Goal: Check status: Check status

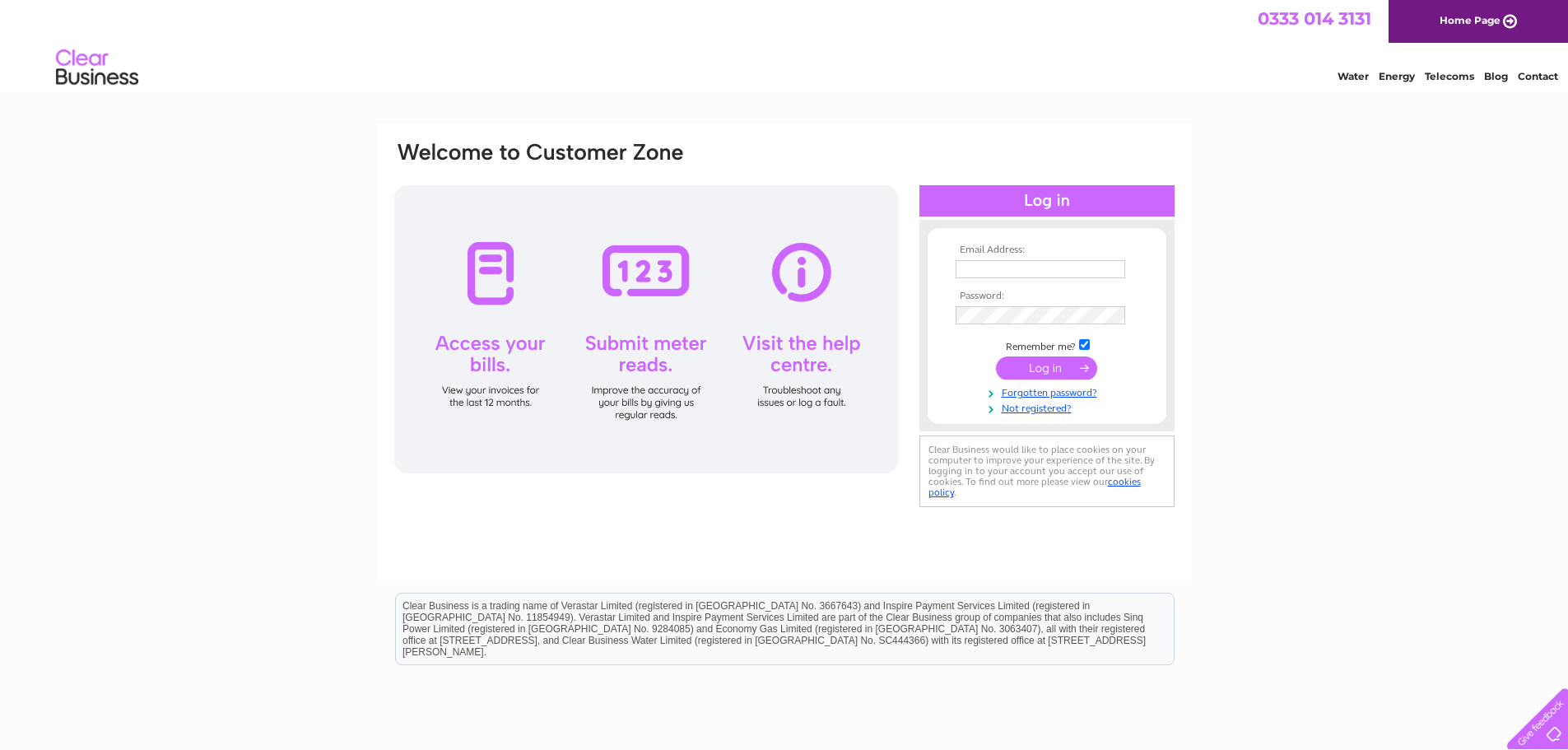
type input "accounts@ruthlee.co.uk"
click at [1040, 373] on input "submit" at bounding box center [1046, 368] width 102 height 23
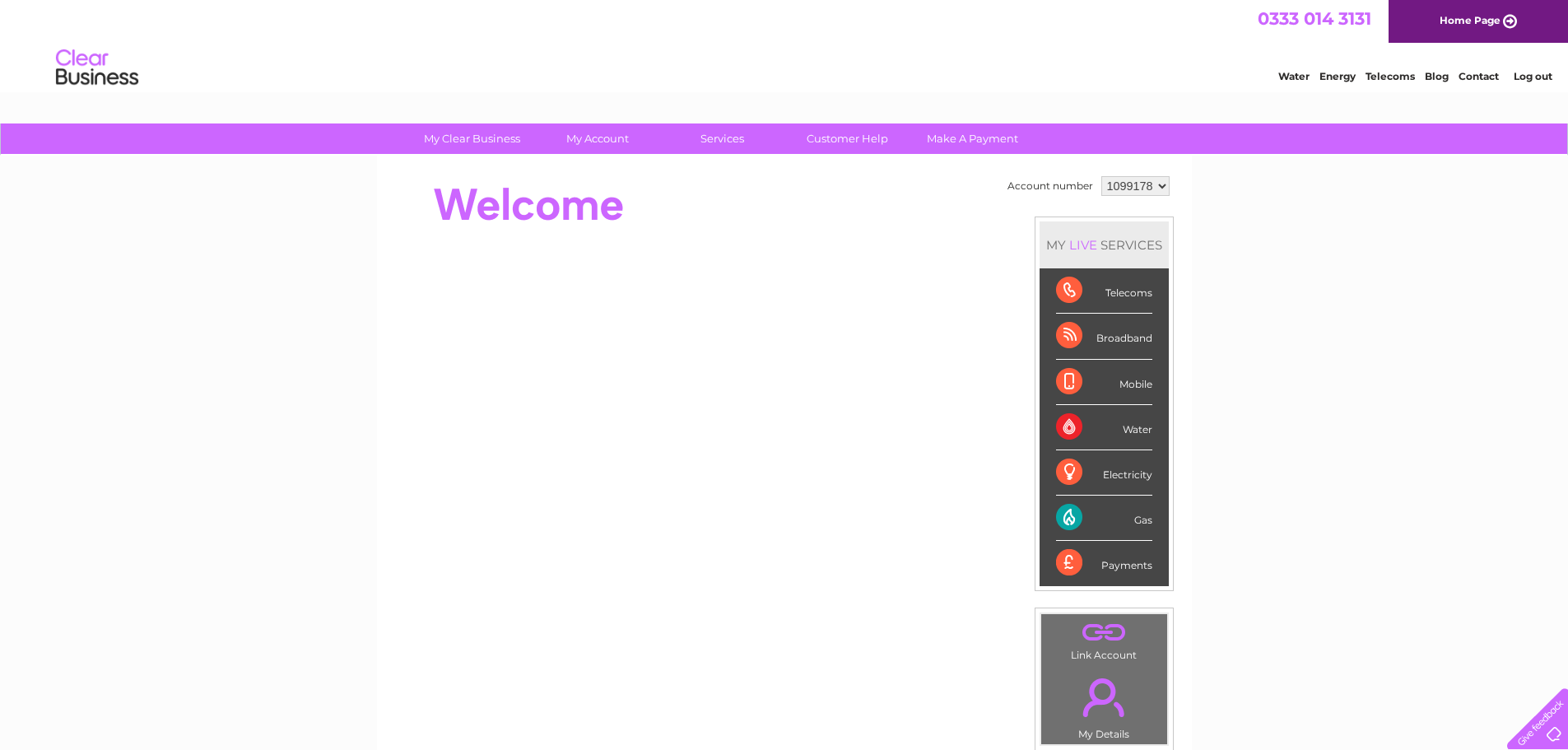
click at [1131, 183] on select "1099178 1099180 1099968 1099969" at bounding box center [1135, 185] width 68 height 20
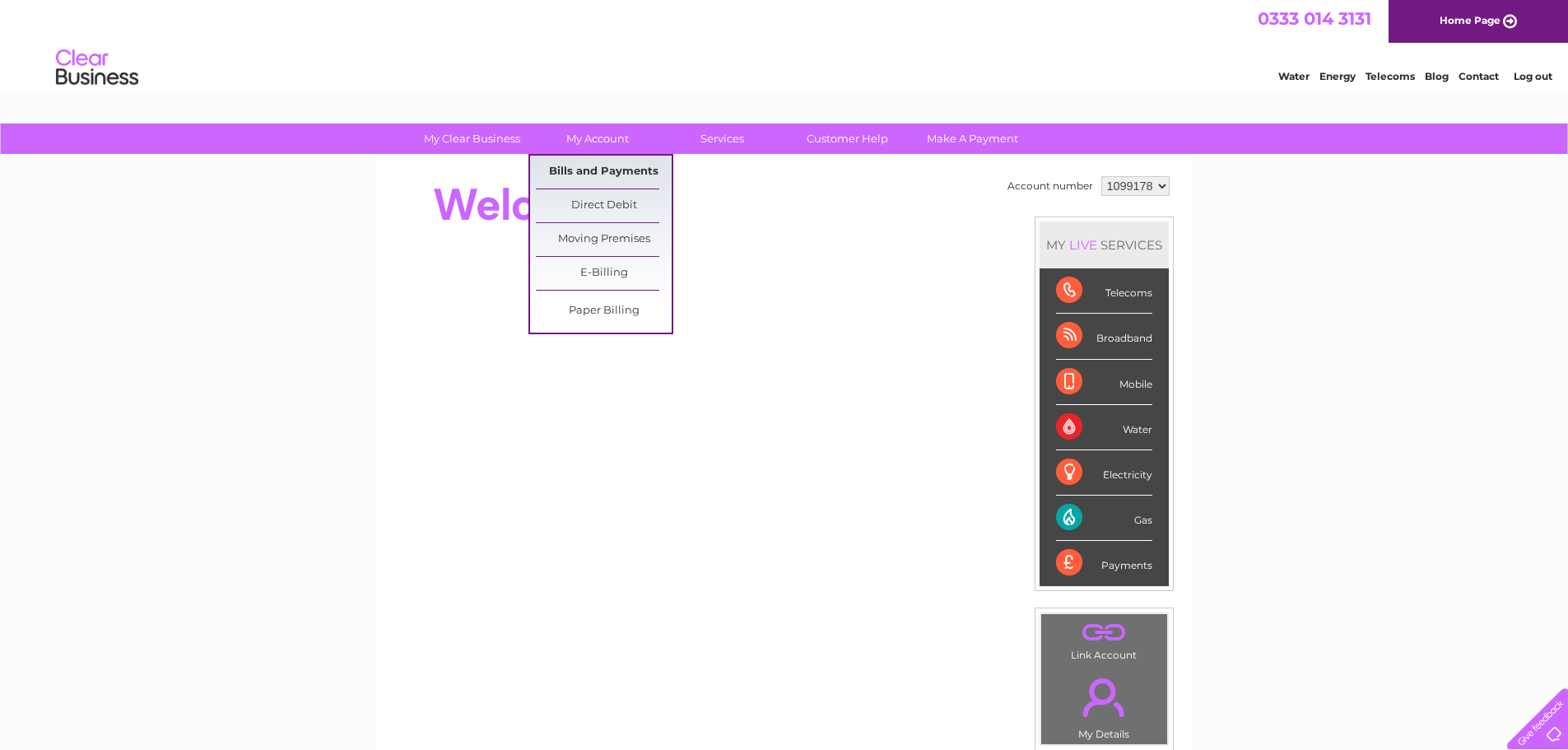
click at [582, 174] on link "Bills and Payments" at bounding box center [603, 172] width 136 height 33
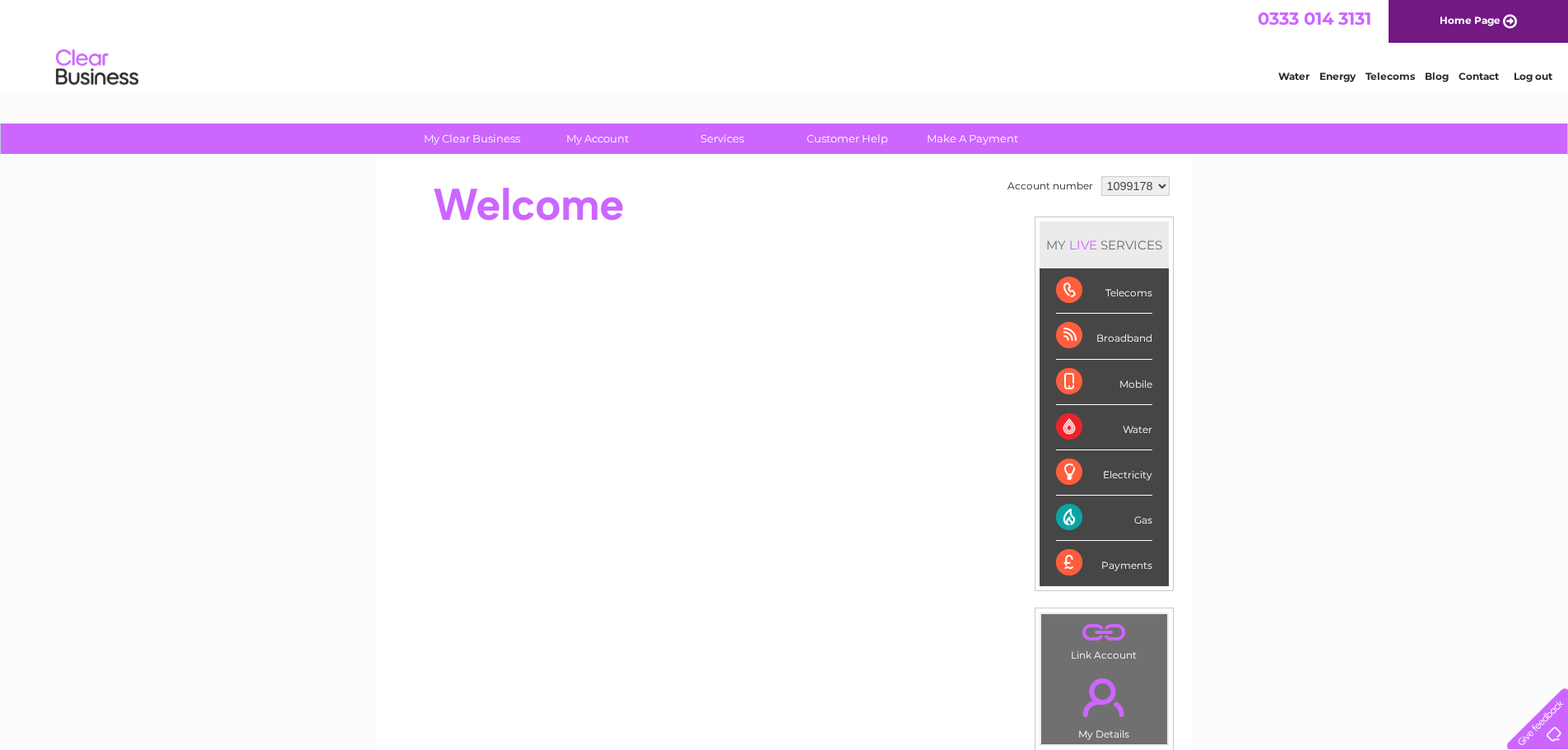
scroll to position [54, 0]
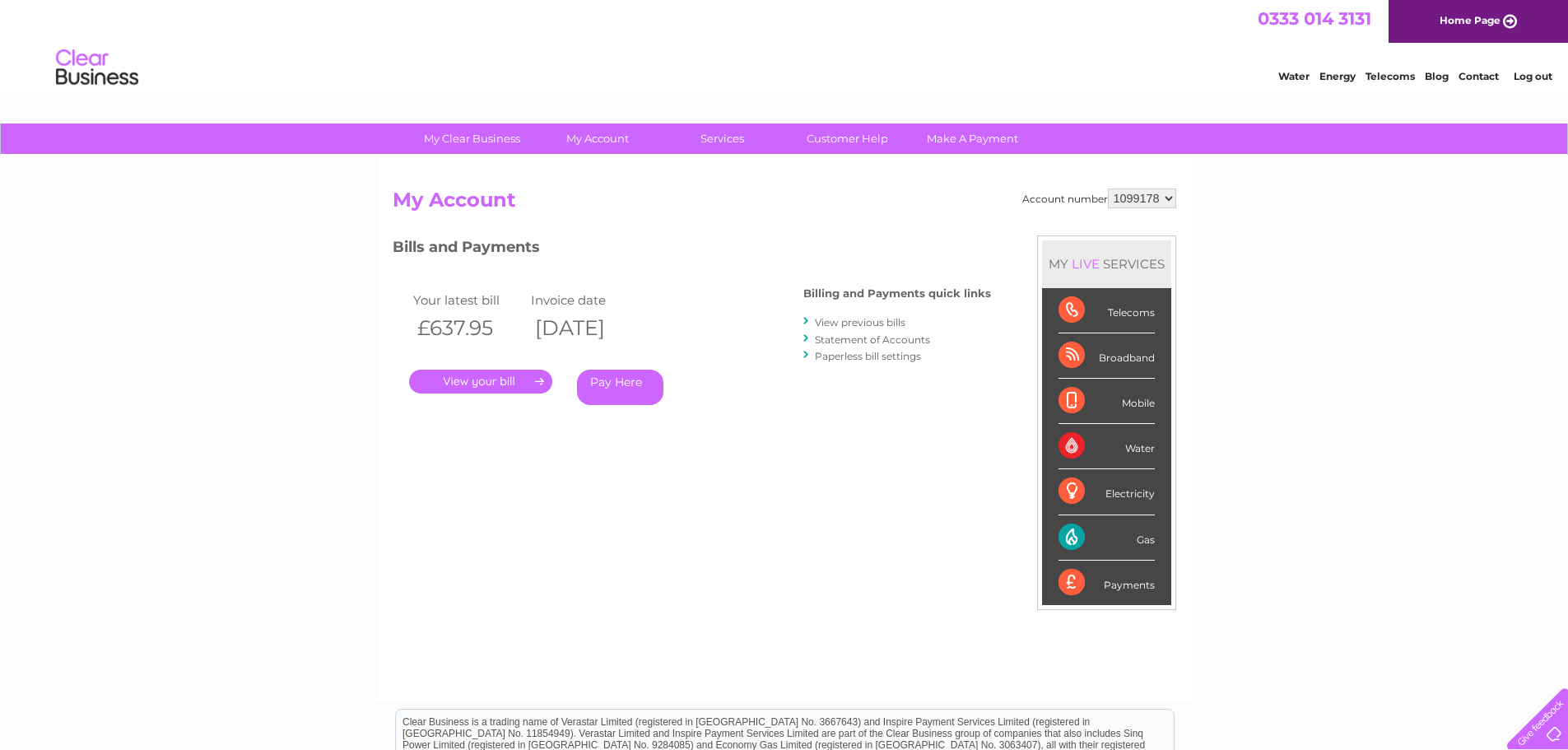
click at [1151, 197] on select "1099178 1099180 1099968 1099969" at bounding box center [1142, 198] width 68 height 20
select select "1099968"
click at [1108, 189] on select "1099178 1099180 1099968 1099969" at bounding box center [1142, 198] width 68 height 20
